Goal: Navigation & Orientation: Find specific page/section

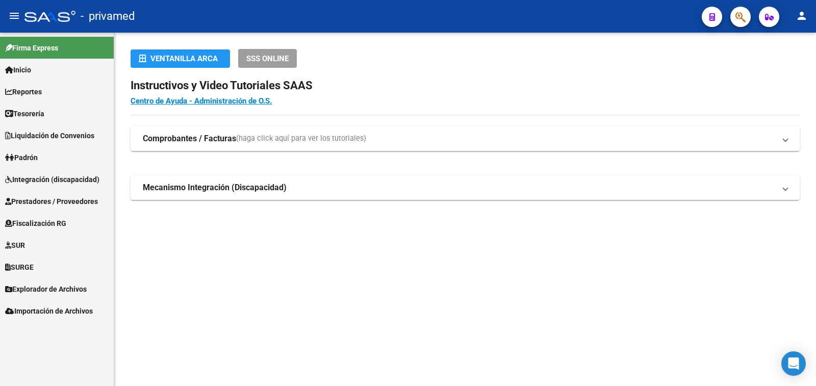
click at [60, 287] on span "Explorador de Archivos" at bounding box center [46, 288] width 82 height 11
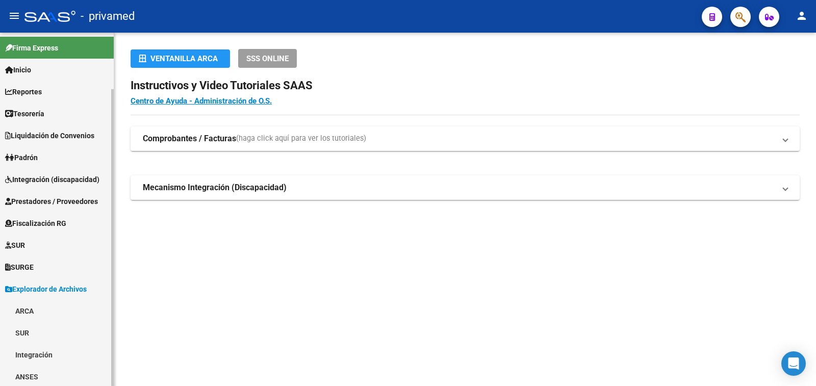
scroll to position [51, 0]
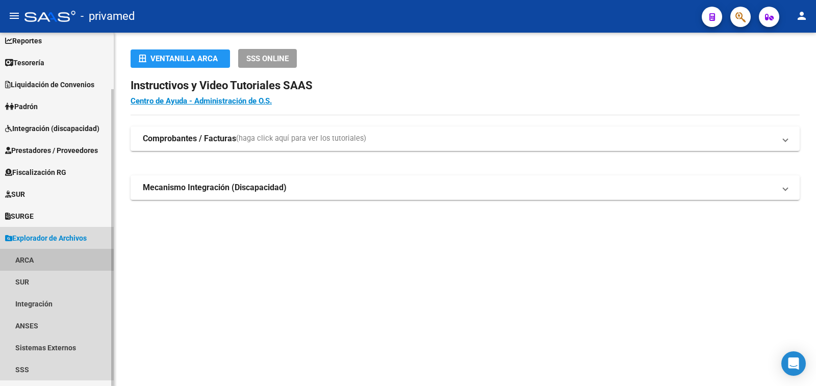
click at [27, 255] on link "ARCA" at bounding box center [57, 260] width 114 height 22
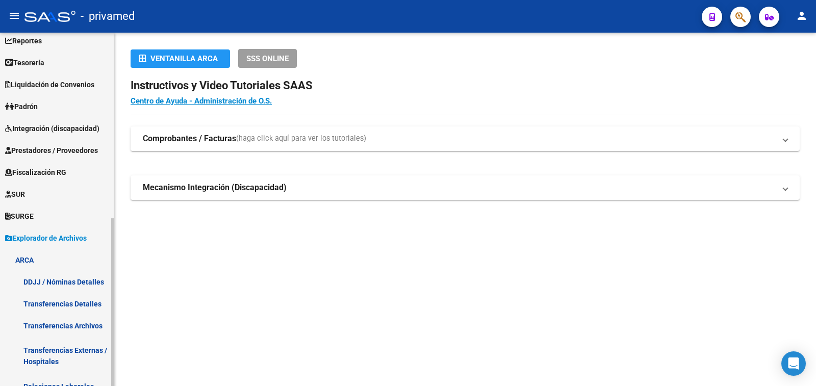
scroll to position [204, 0]
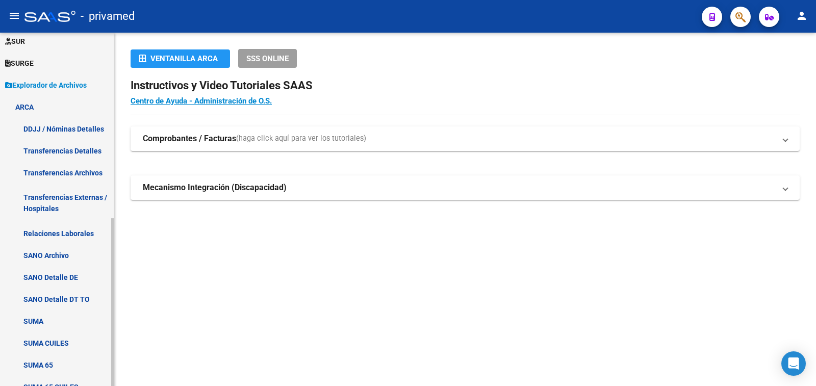
click at [74, 171] on link "Transferencias Archivos" at bounding box center [57, 173] width 114 height 22
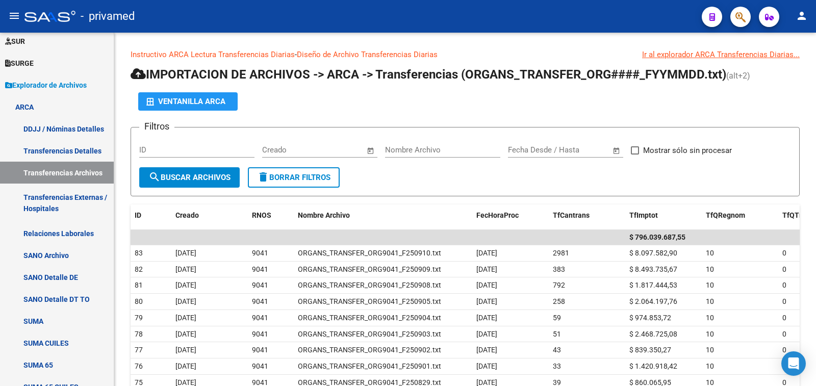
click at [797, 16] on mat-icon "person" at bounding box center [801, 16] width 12 height 12
click at [779, 67] on button "exit_to_app Salir" at bounding box center [780, 67] width 62 height 24
